Goal: Task Accomplishment & Management: Use online tool/utility

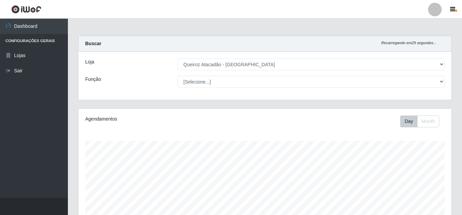
select select "462"
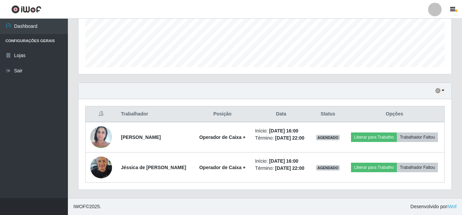
click at [437, 88] on icon "button" at bounding box center [438, 90] width 5 height 5
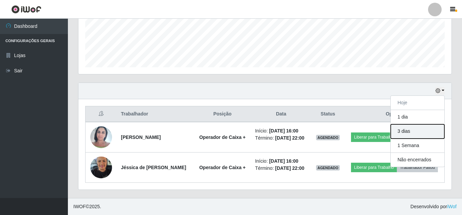
click at [419, 124] on button "3 dias" at bounding box center [418, 131] width 54 height 14
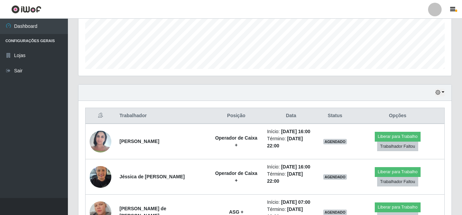
scroll to position [186, 0]
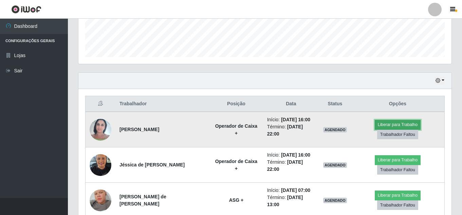
click at [401, 121] on button "Liberar para Trabalho" at bounding box center [398, 125] width 46 height 10
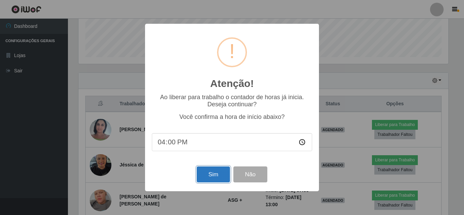
drag, startPoint x: 221, startPoint y: 169, endPoint x: 217, endPoint y: 170, distance: 4.3
click at [220, 170] on button "Sim" at bounding box center [213, 174] width 33 height 16
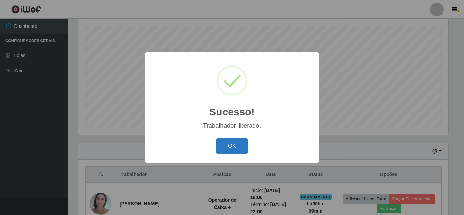
click at [236, 141] on button "OK" at bounding box center [232, 146] width 32 height 16
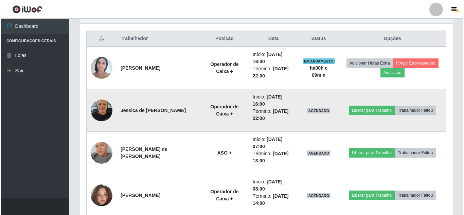
scroll to position [285, 0]
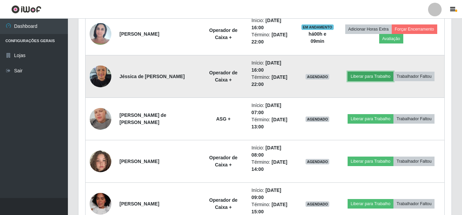
click at [383, 74] on button "Liberar para Trabalho" at bounding box center [371, 77] width 46 height 10
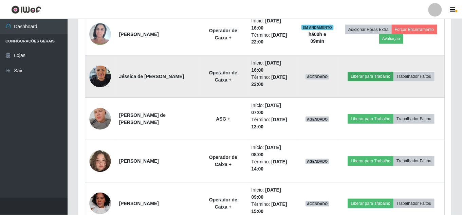
scroll to position [141, 370]
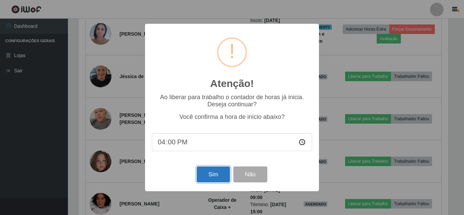
click at [215, 174] on button "Sim" at bounding box center [213, 174] width 33 height 16
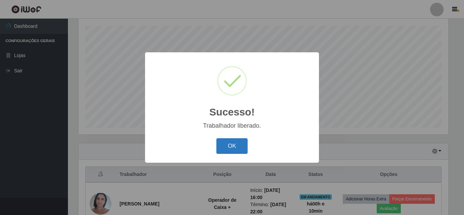
click at [232, 154] on button "OK" at bounding box center [232, 146] width 32 height 16
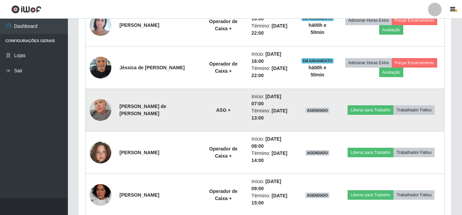
scroll to position [306, 0]
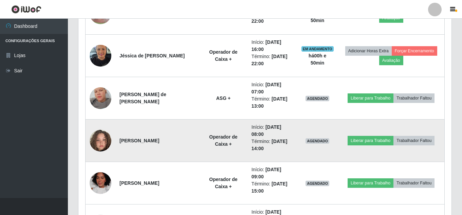
click at [104, 142] on img at bounding box center [101, 140] width 22 height 39
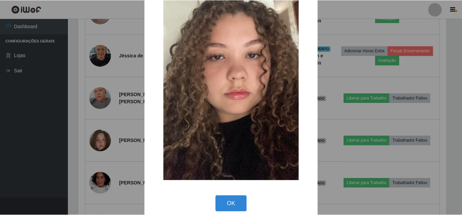
scroll to position [86, 0]
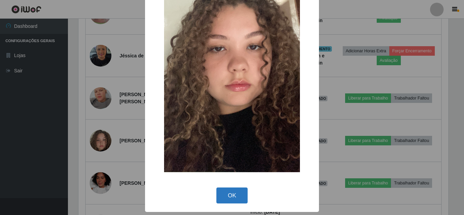
click at [234, 191] on button "OK" at bounding box center [232, 195] width 32 height 16
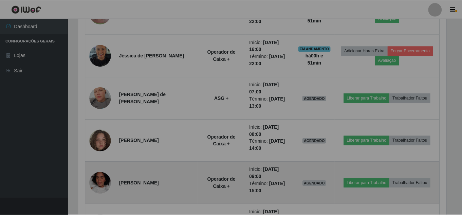
scroll to position [141, 373]
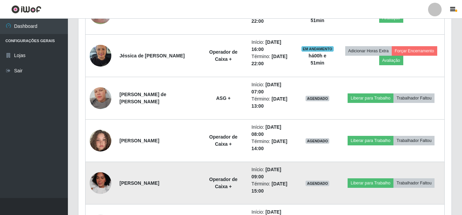
click at [96, 181] on img at bounding box center [101, 182] width 22 height 27
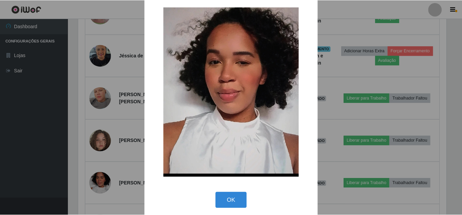
scroll to position [14, 0]
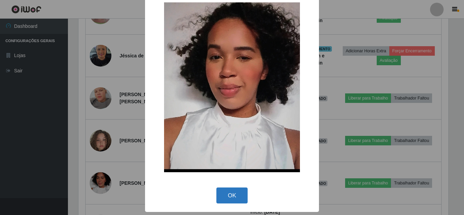
click at [241, 196] on button "OK" at bounding box center [232, 195] width 32 height 16
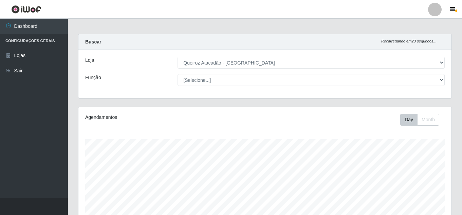
scroll to position [0, 0]
